Goal: Information Seeking & Learning: Learn about a topic

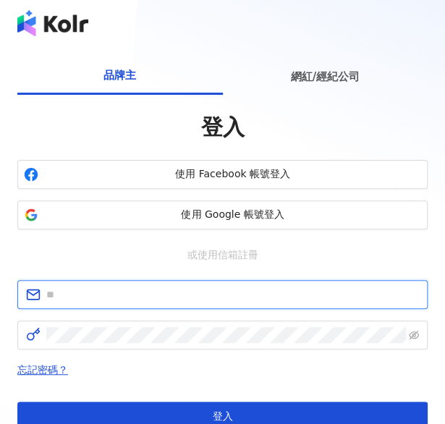
click at [198, 286] on input "text" at bounding box center [232, 294] width 373 height 16
paste input "**********"
type input "**********"
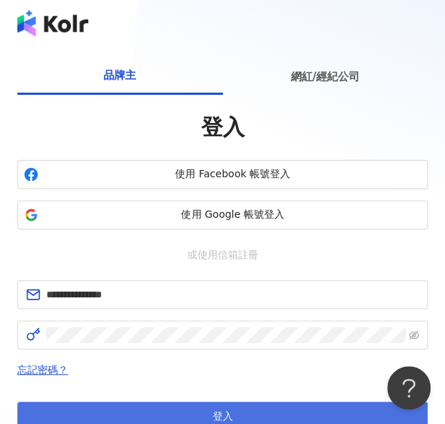
click at [304, 401] on button "登入" at bounding box center [222, 415] width 410 height 29
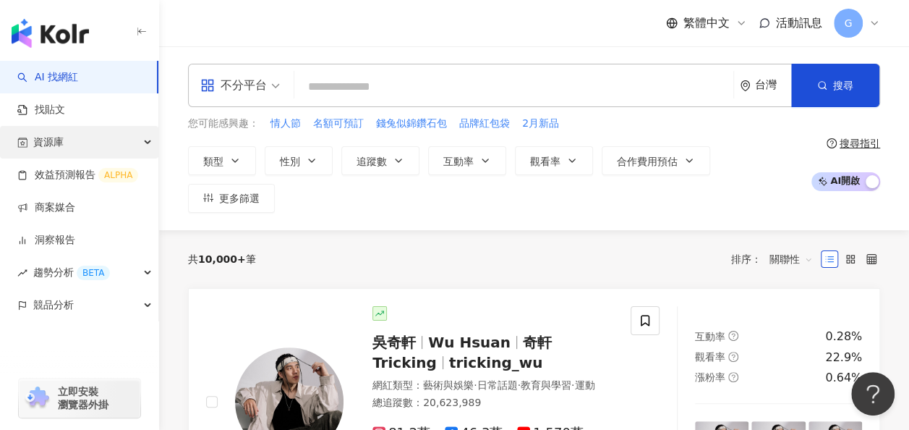
click at [76, 142] on div "資源庫" at bounding box center [79, 142] width 158 height 33
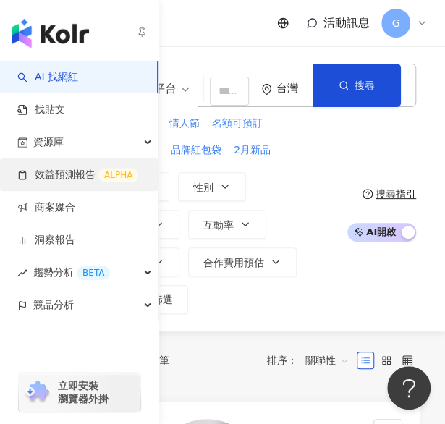
click at [35, 169] on link "效益預測報告 ALPHA" at bounding box center [77, 175] width 121 height 14
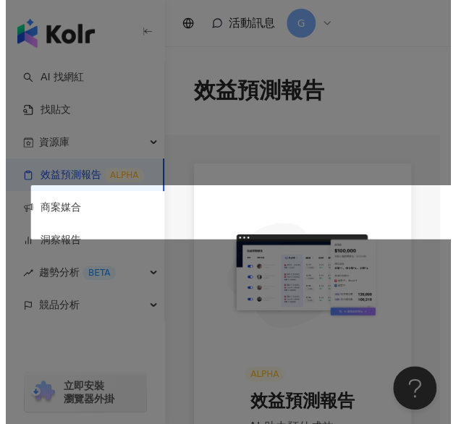
scroll to position [483, 0]
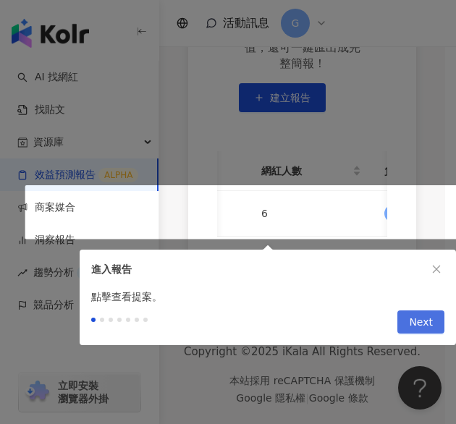
click at [425, 314] on span "Next" at bounding box center [421, 322] width 24 height 23
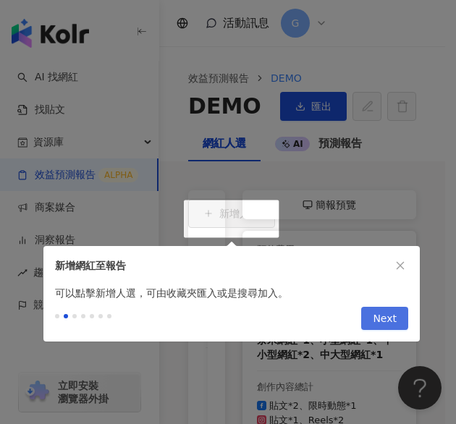
click at [402, 320] on button "Next" at bounding box center [384, 318] width 47 height 23
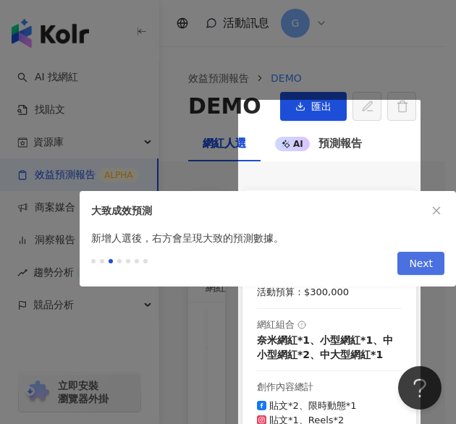
scroll to position [200, 0]
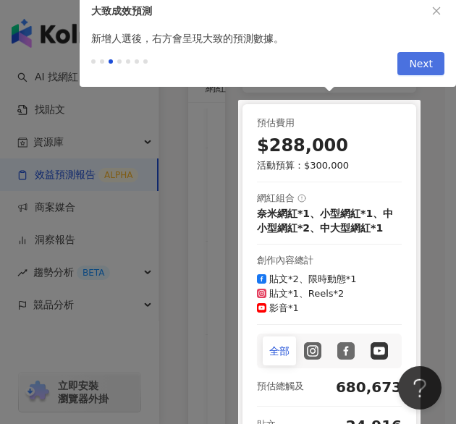
click at [433, 64] on button "Next" at bounding box center [420, 63] width 47 height 23
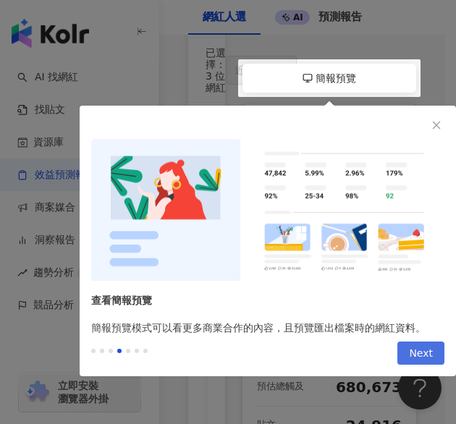
click at [420, 347] on span "Next" at bounding box center [421, 353] width 24 height 23
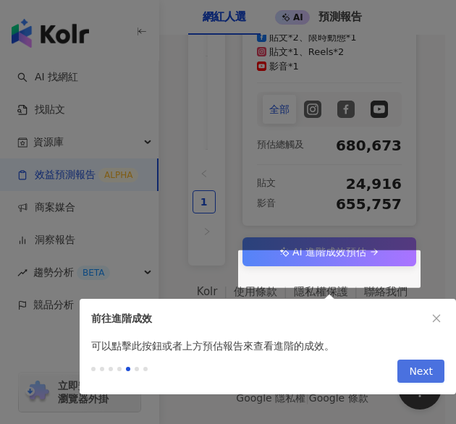
click at [419, 363] on span "Next" at bounding box center [421, 371] width 24 height 23
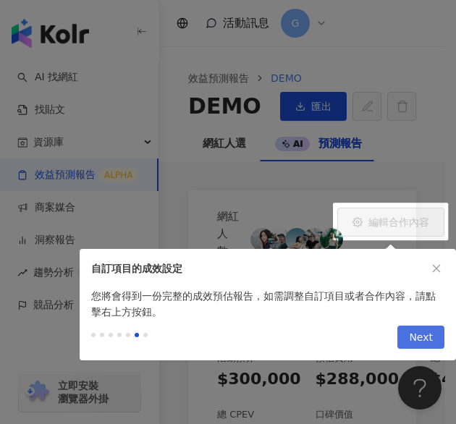
click at [420, 329] on span "Next" at bounding box center [421, 337] width 24 height 23
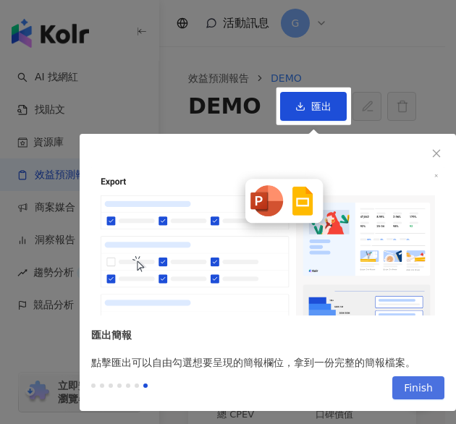
click at [417, 382] on span "Finish" at bounding box center [418, 388] width 29 height 23
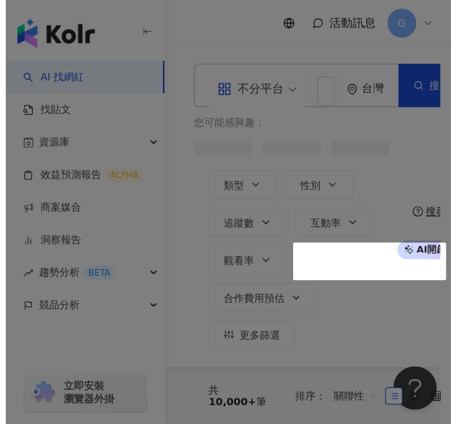
scroll to position [244, 0]
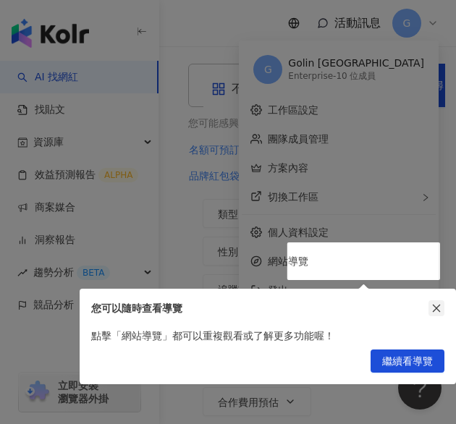
click at [436, 305] on icon "close" at bounding box center [436, 308] width 10 height 10
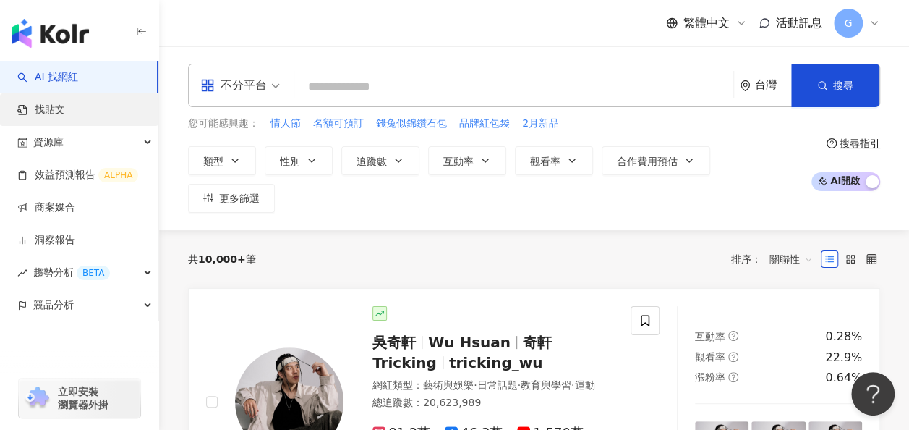
click at [65, 117] on link "找貼文" at bounding box center [41, 110] width 48 height 14
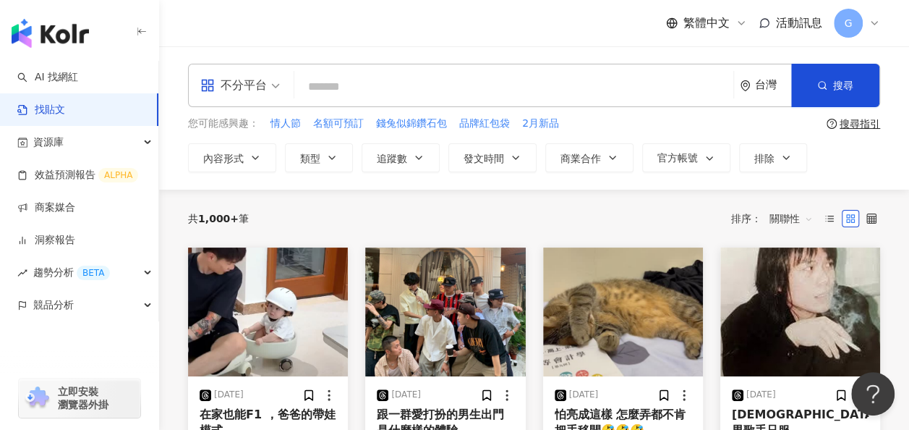
click at [379, 241] on div "共 1,000+ 筆 排序： 關聯性" at bounding box center [534, 219] width 692 height 58
drag, startPoint x: 379, startPoint y: 241, endPoint x: 64, endPoint y: 309, distance: 321.9
click at [64, 309] on span "競品分析" at bounding box center [53, 305] width 41 height 33
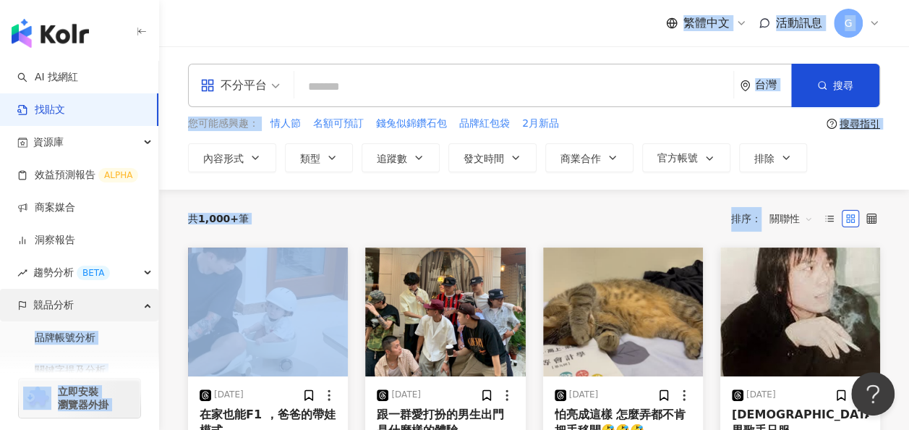
drag, startPoint x: 174, startPoint y: 310, endPoint x: 143, endPoint y: 309, distance: 30.4
click at [143, 309] on div "競品分析" at bounding box center [79, 305] width 158 height 33
click at [142, 305] on div "競品分析" at bounding box center [79, 305] width 158 height 33
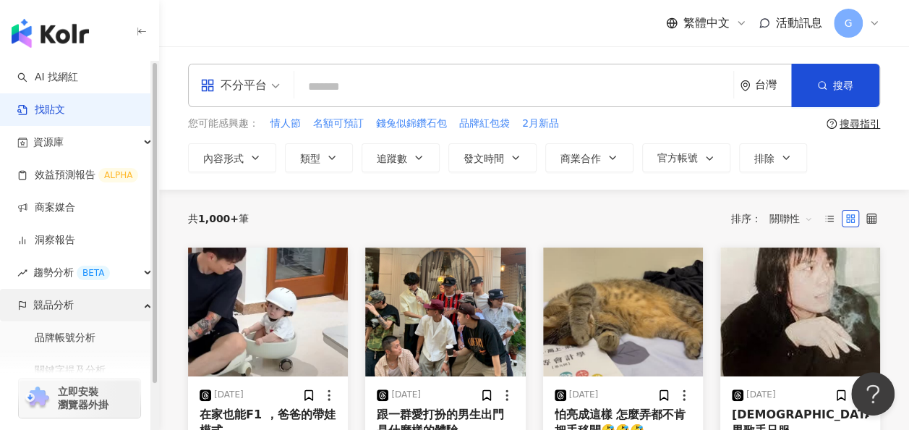
click at [81, 304] on div "競品分析" at bounding box center [79, 305] width 158 height 33
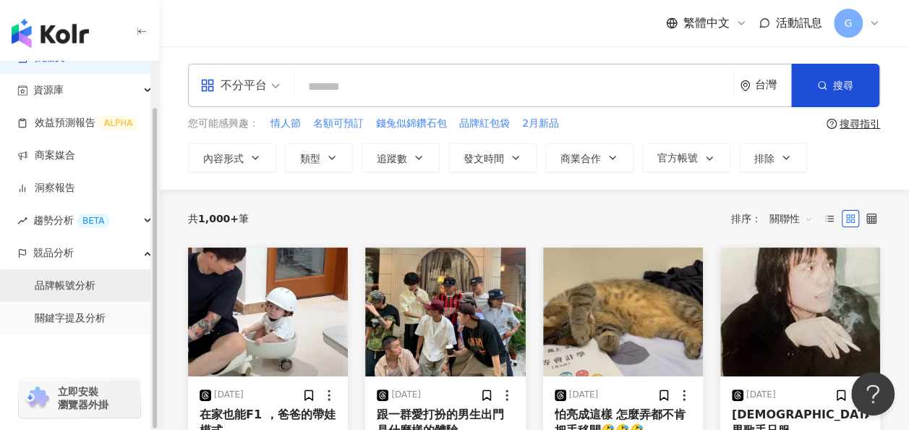
click at [90, 286] on link "品牌帳號分析" at bounding box center [65, 285] width 61 height 14
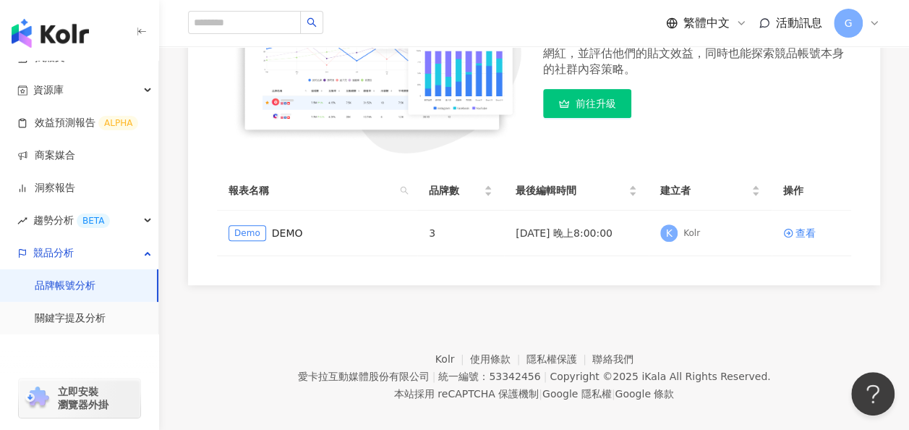
scroll to position [245, 0]
click at [444, 237] on td "3" at bounding box center [460, 233] width 87 height 46
click at [444, 234] on div "查看" at bounding box center [806, 232] width 20 height 16
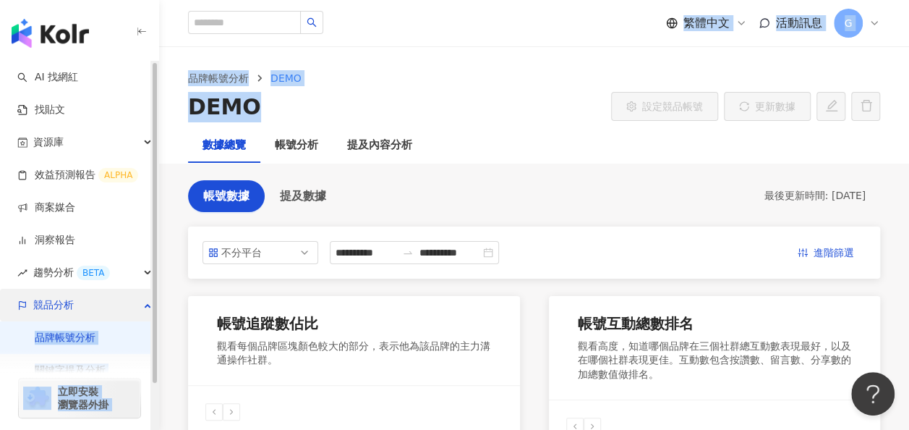
drag, startPoint x: 376, startPoint y: 118, endPoint x: 103, endPoint y: 315, distance: 337.3
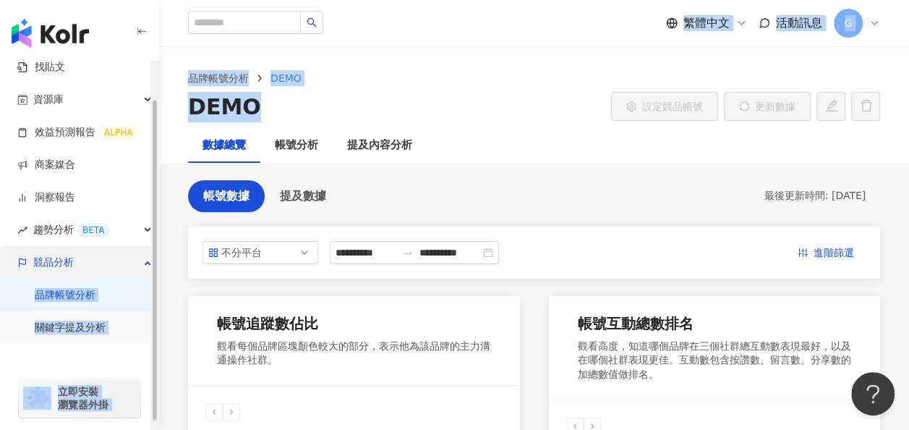
scroll to position [51, 0]
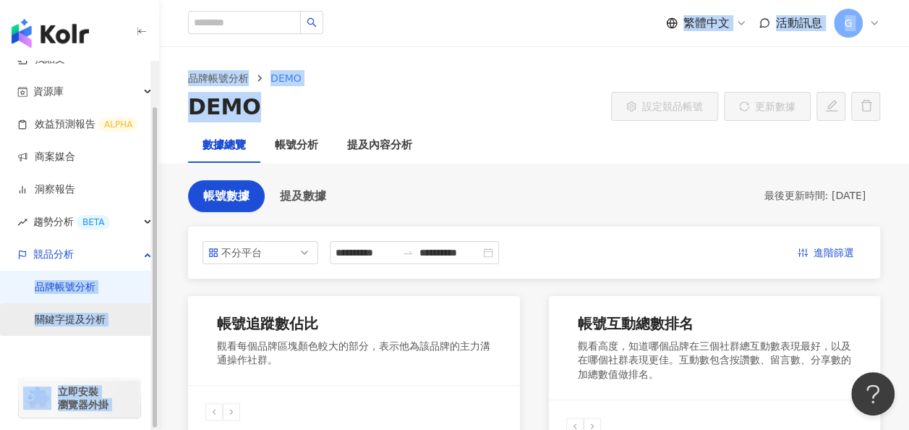
click at [103, 315] on link "關鍵字提及分析" at bounding box center [70, 319] width 71 height 14
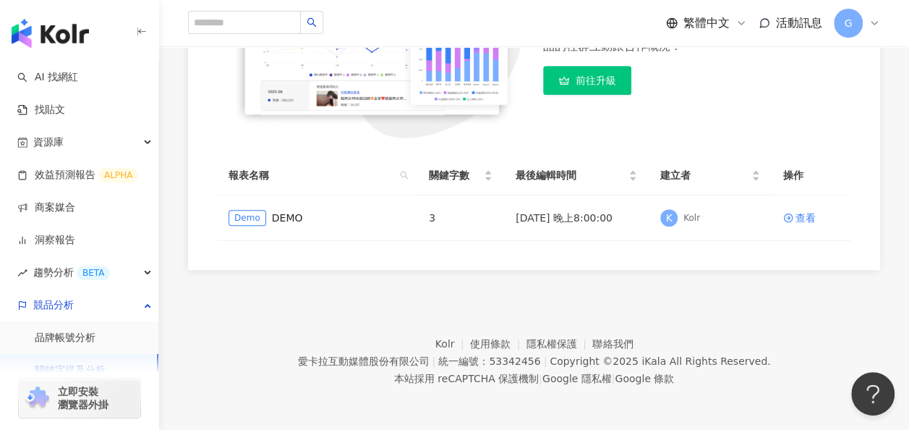
scroll to position [289, 0]
click at [444, 231] on td "K Kolr" at bounding box center [710, 218] width 123 height 46
click at [444, 211] on div "查看" at bounding box center [806, 218] width 20 height 16
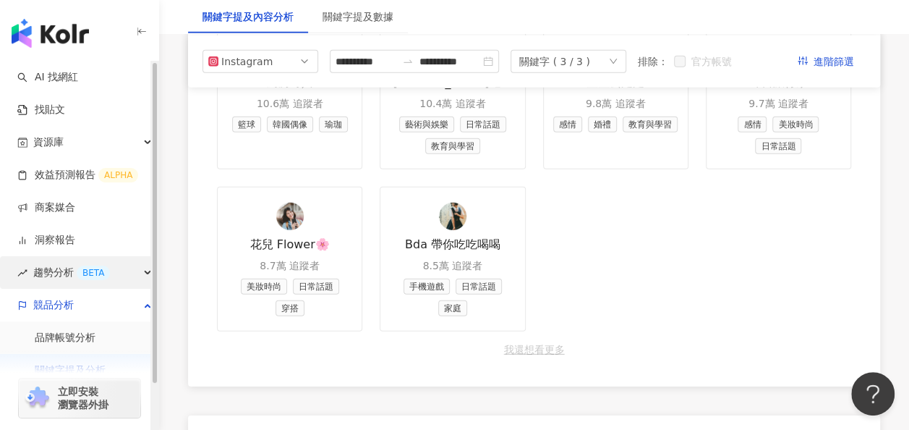
scroll to position [51, 0]
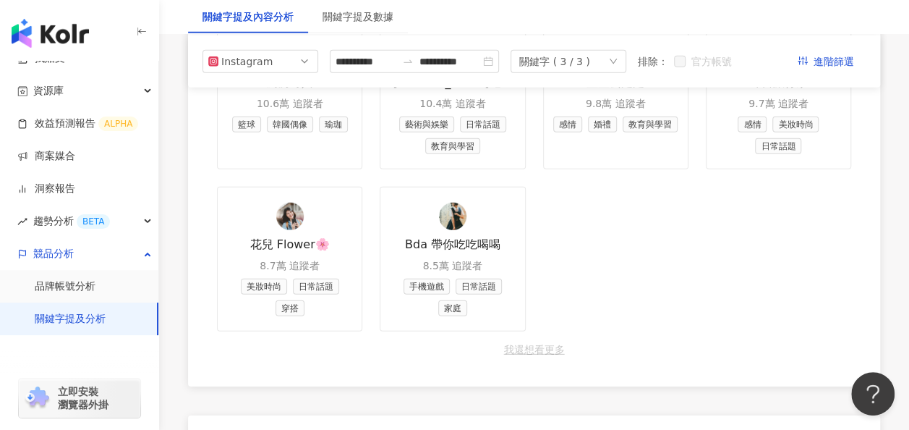
click at [444, 246] on div "Foodieeee Food 31.2萬 追蹤者 藝術與娛樂 日常話題 家庭 美食探險家 17.6萬 追蹤者 美妝時尚 日常話題 教育與學習 [PERSON_…" at bounding box center [534, 115] width 692 height 541
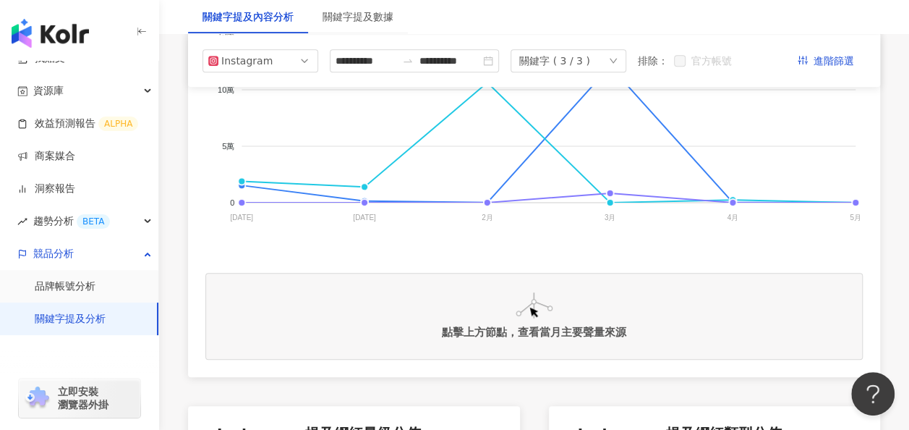
scroll to position [0, 0]
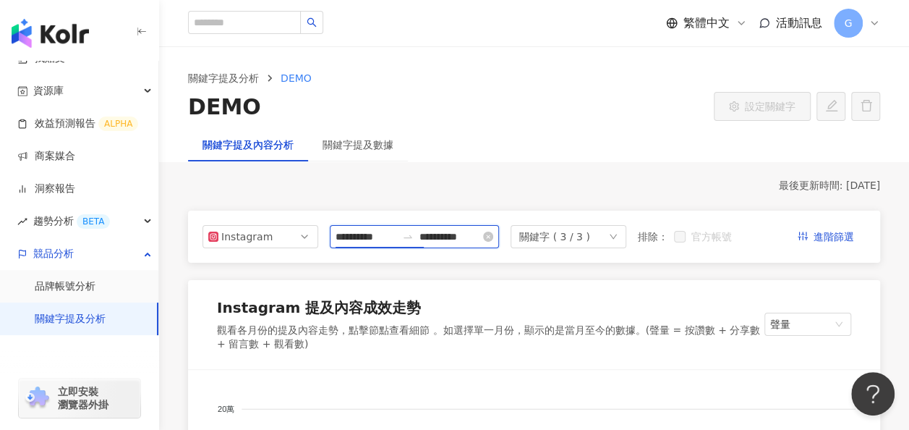
click at [396, 239] on input "**********" at bounding box center [366, 237] width 61 height 16
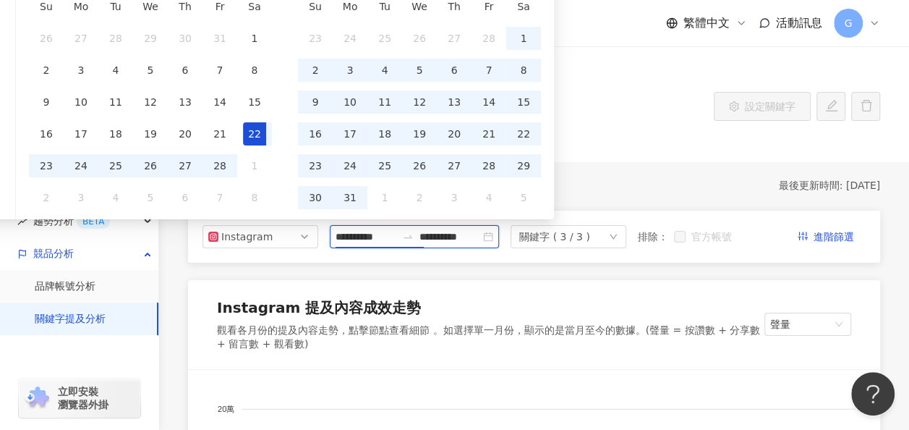
type input "**********"
click at [444, 108] on div "DEMO 設定關鍵字" at bounding box center [534, 107] width 692 height 30
